Goal: Find specific page/section: Find specific page/section

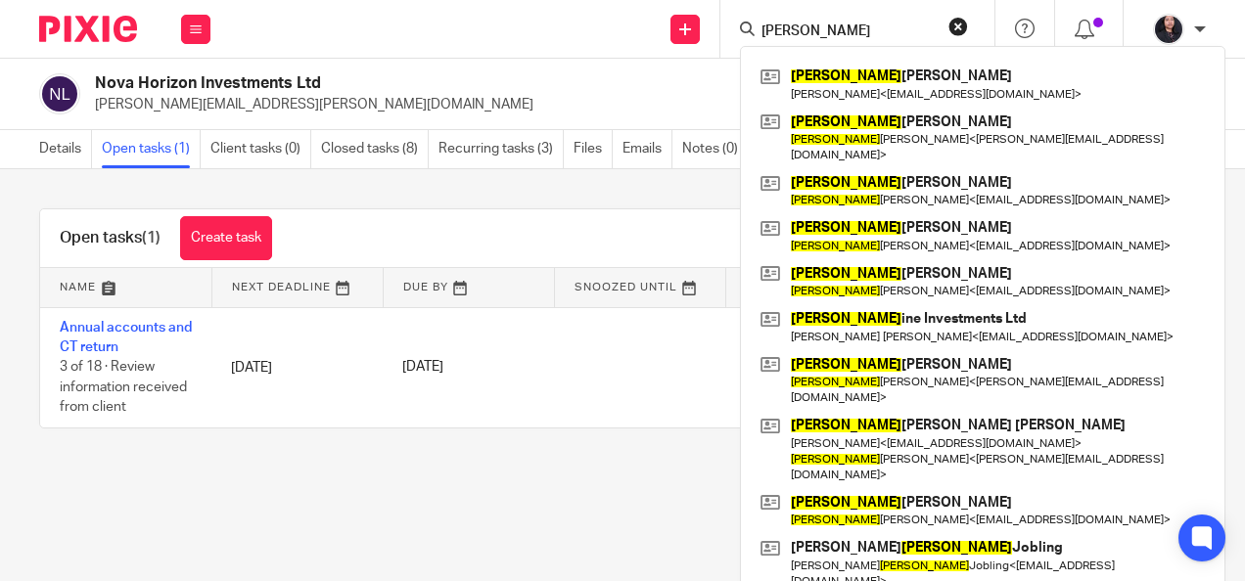
drag, startPoint x: 0, startPoint y: 0, endPoint x: 725, endPoint y: 21, distance: 725.7
click at [725, 21] on div "joseph Joseph William Warner Joe Warner < joe111@talk21.com > Joseph Edward Lil…" at bounding box center [857, 29] width 274 height 58
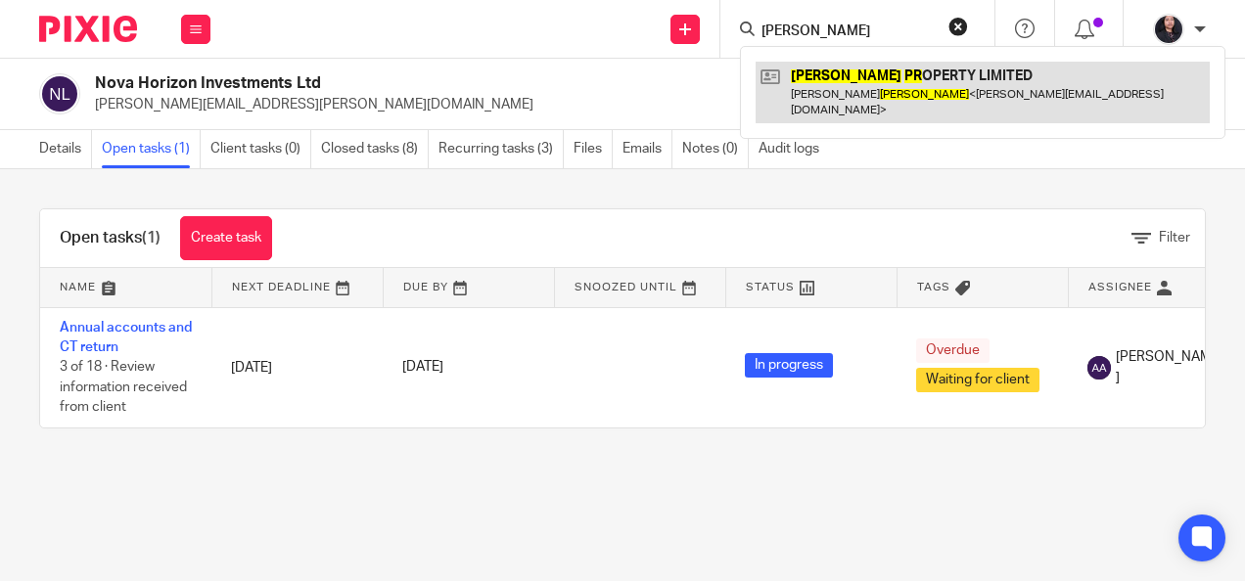
type input "mcmullan pr"
click at [850, 79] on link at bounding box center [983, 92] width 454 height 61
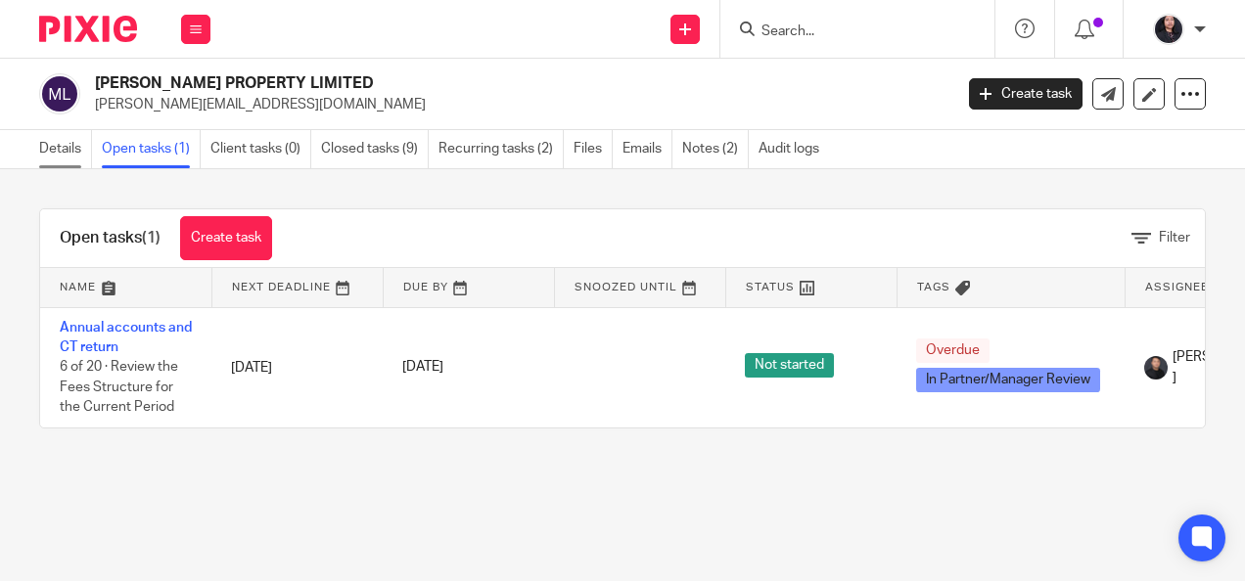
click at [74, 152] on link "Details" at bounding box center [65, 149] width 53 height 38
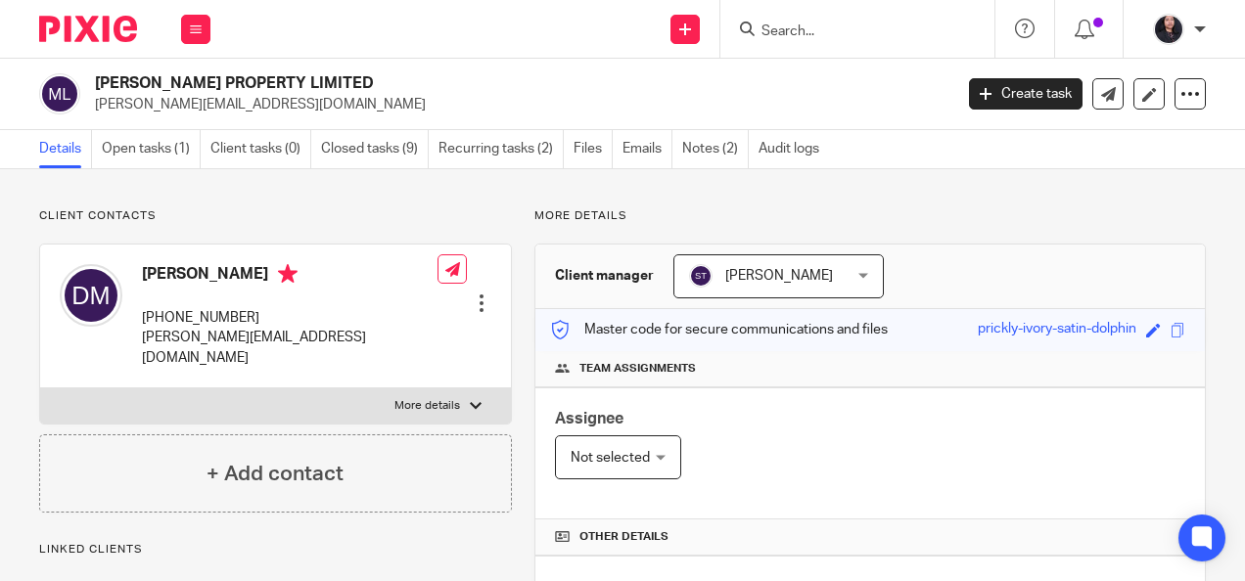
scroll to position [405, 0]
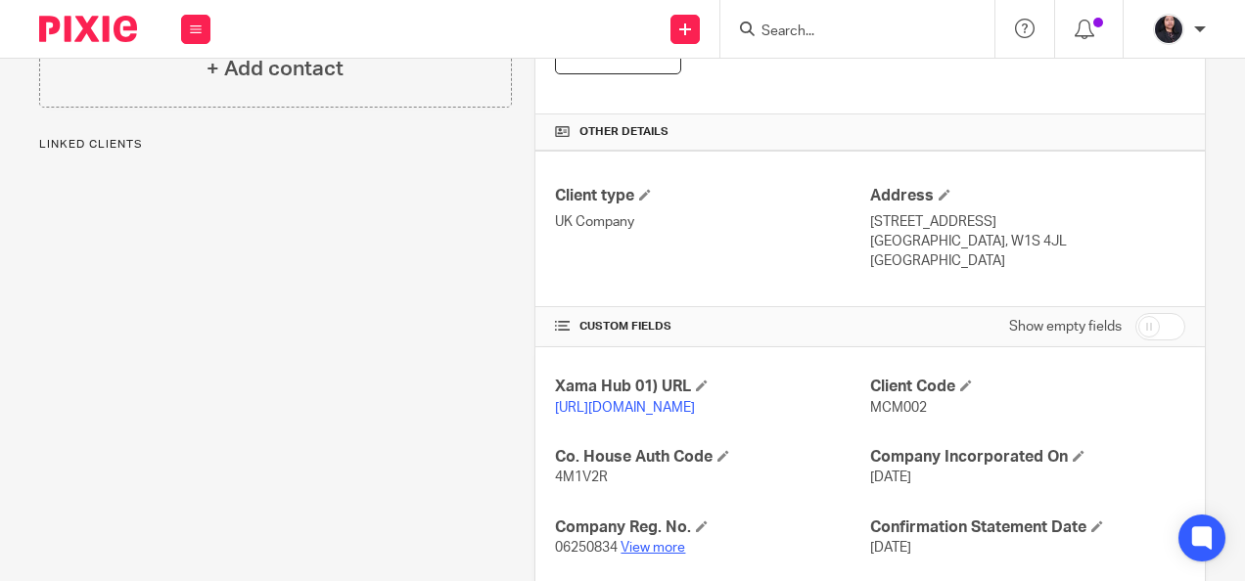
click at [640, 555] on link "View more" at bounding box center [653, 548] width 65 height 14
